Goal: Information Seeking & Learning: Learn about a topic

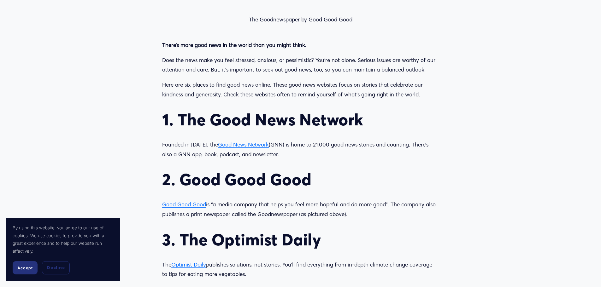
scroll to position [646, 0]
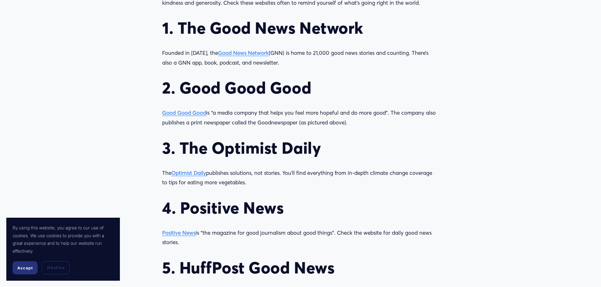
click at [192, 115] on span "Good Good Good" at bounding box center [184, 112] width 44 height 7
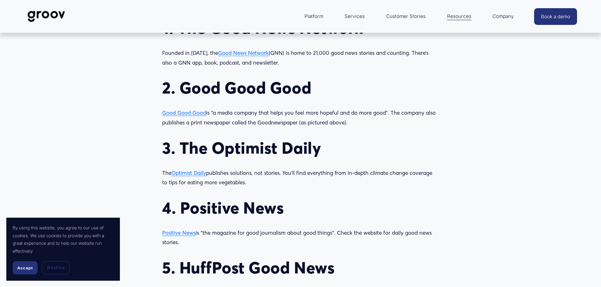
click at [191, 171] on span "Optimist Daily" at bounding box center [188, 173] width 35 height 7
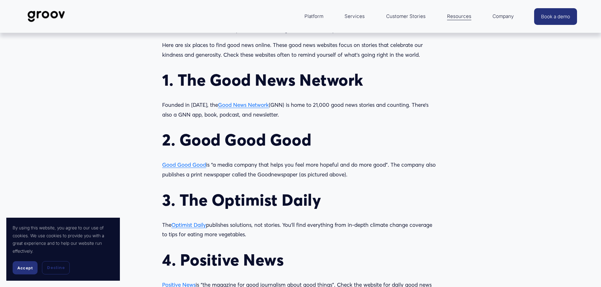
scroll to position [520, 0]
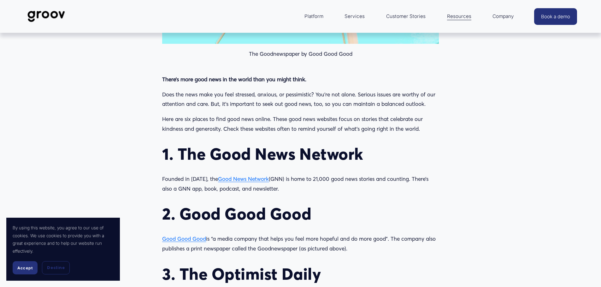
click at [226, 177] on span "Good News Network" at bounding box center [243, 179] width 51 height 7
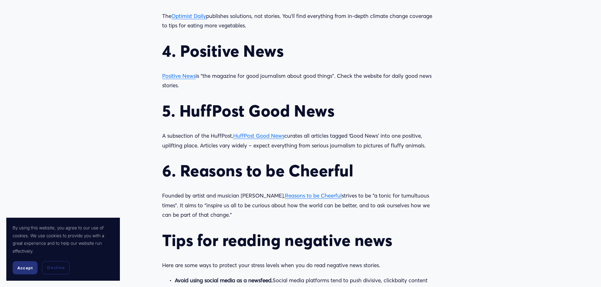
scroll to position [741, 0]
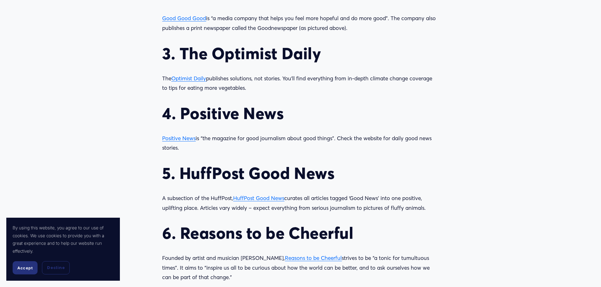
click at [195, 81] on span "Optimist Daily" at bounding box center [188, 78] width 35 height 7
